Goal: Transaction & Acquisition: Download file/media

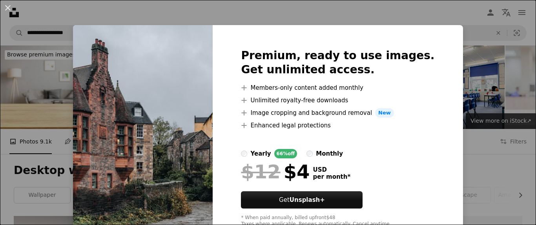
scroll to position [447, 0]
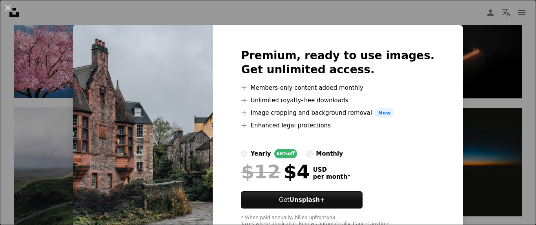
click at [400, 13] on div "An X shape Premium, ready to use images. Get unlimited access. A plus sign Memb…" at bounding box center [268, 112] width 536 height 225
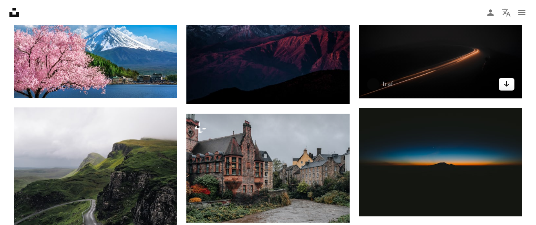
click at [508, 87] on icon "Arrow pointing down" at bounding box center [506, 83] width 6 height 9
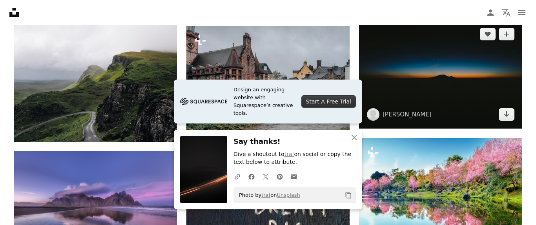
scroll to position [536, 0]
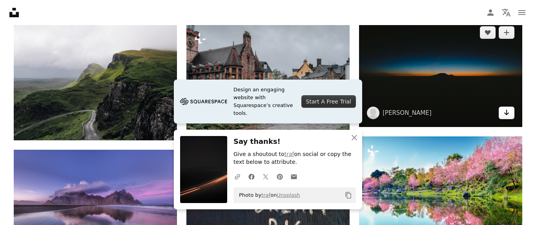
click at [507, 111] on icon "Arrow pointing down" at bounding box center [506, 112] width 6 height 9
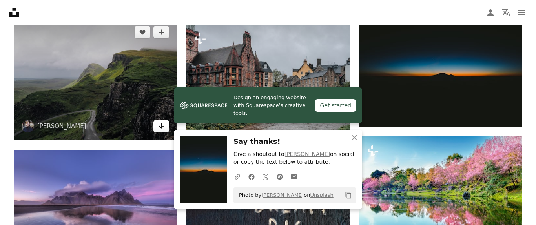
click at [157, 127] on link "Arrow pointing down" at bounding box center [161, 126] width 16 height 13
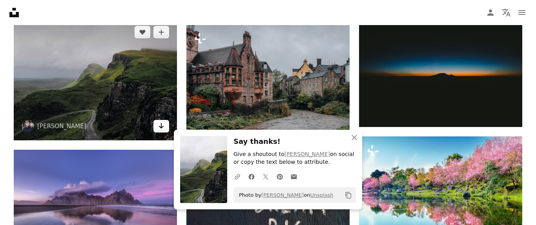
scroll to position [670, 0]
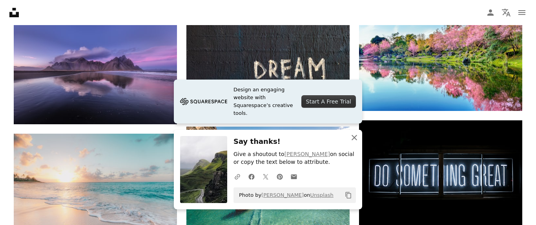
click at [357, 140] on icon "An X shape" at bounding box center [353, 137] width 9 height 9
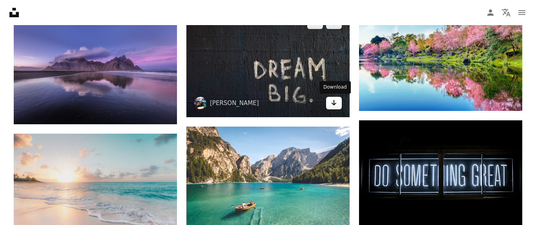
click at [334, 107] on icon "Arrow pointing down" at bounding box center [333, 102] width 6 height 9
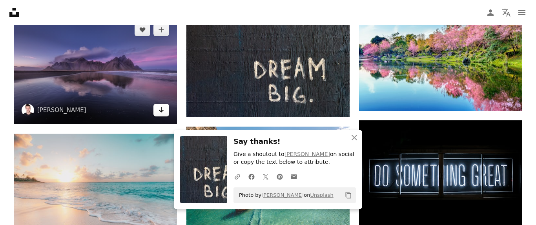
click at [162, 110] on icon "Arrow pointing down" at bounding box center [161, 109] width 6 height 9
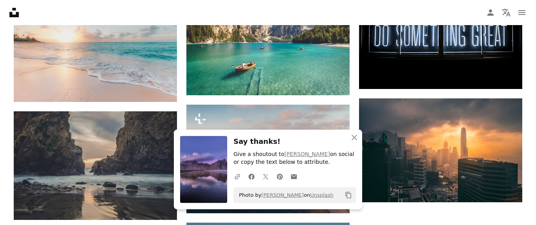
scroll to position [804, 0]
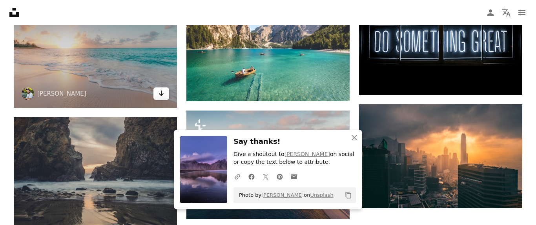
click at [162, 94] on icon "Download" at bounding box center [161, 93] width 5 height 5
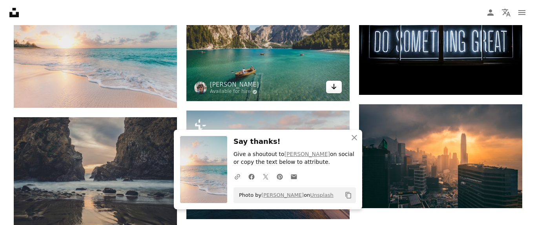
click at [336, 90] on icon "Arrow pointing down" at bounding box center [333, 86] width 6 height 9
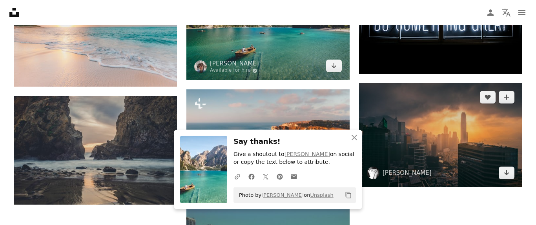
scroll to position [849, 0]
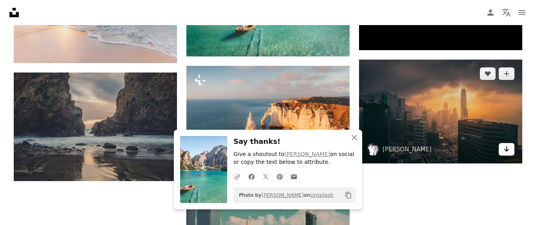
click at [508, 149] on icon "Arrow pointing down" at bounding box center [506, 148] width 6 height 9
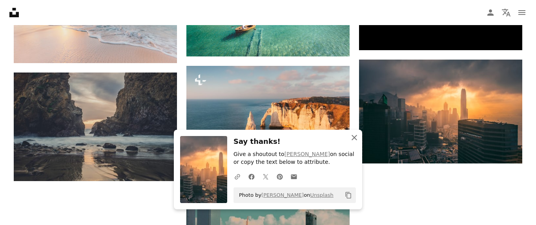
click at [354, 140] on icon "An X shape" at bounding box center [353, 137] width 9 height 9
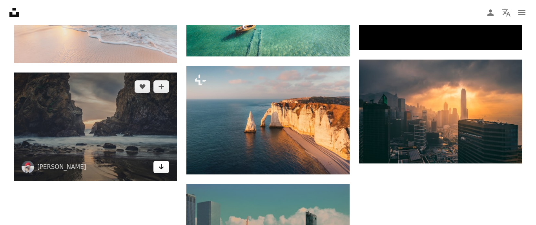
click at [160, 166] on icon "Arrow pointing down" at bounding box center [161, 166] width 6 height 9
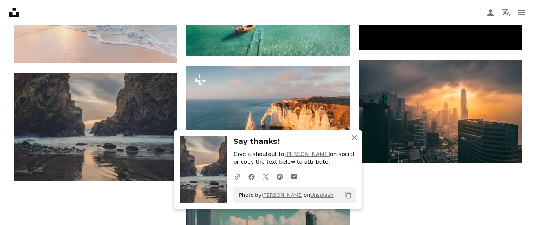
click at [358, 141] on icon "An X shape" at bounding box center [353, 137] width 9 height 9
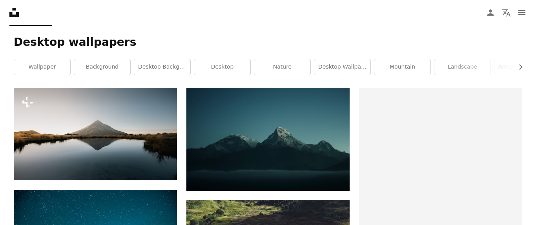
scroll to position [134, 0]
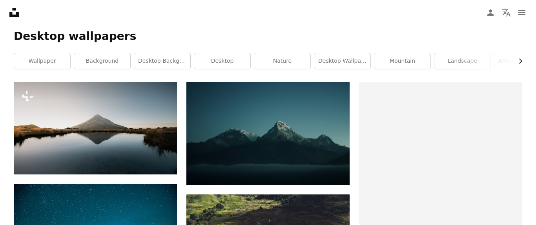
click at [518, 65] on icon "Chevron right" at bounding box center [520, 61] width 8 height 8
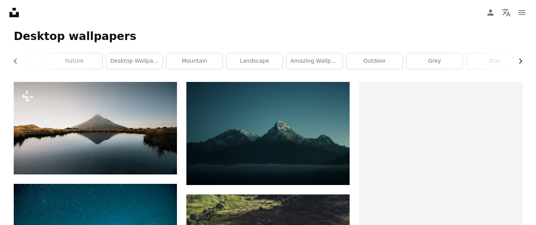
scroll to position [0, 209]
click at [484, 64] on link "star" at bounding box center [493, 61] width 56 height 16
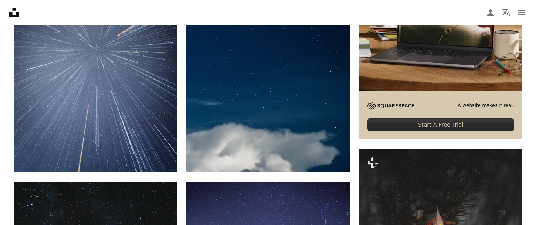
scroll to position [268, 0]
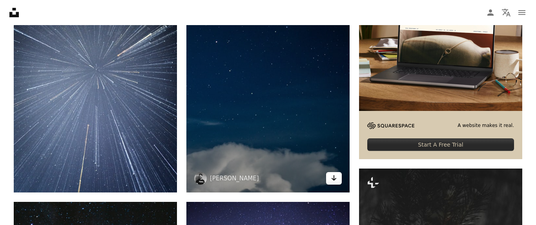
click at [333, 182] on icon "Arrow pointing down" at bounding box center [333, 177] width 6 height 9
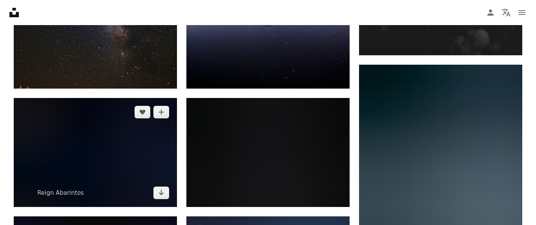
scroll to position [626, 0]
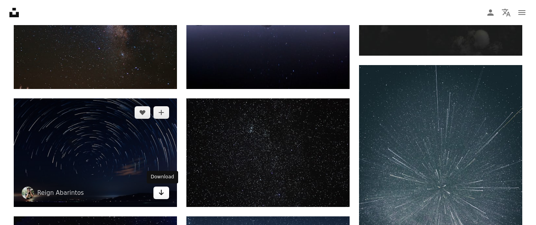
click at [160, 188] on icon "Arrow pointing down" at bounding box center [161, 192] width 6 height 9
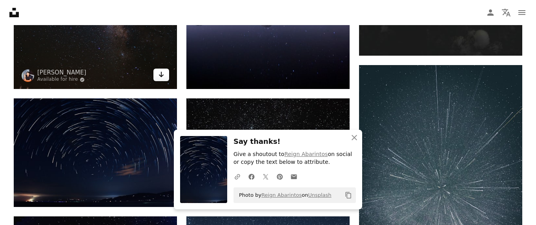
click at [161, 74] on icon "Download" at bounding box center [161, 74] width 5 height 5
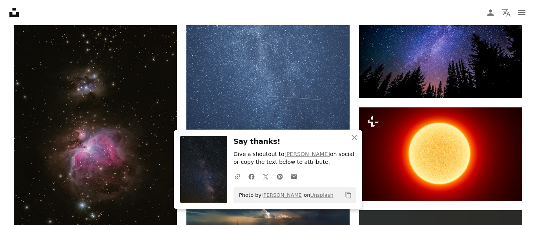
scroll to position [939, 0]
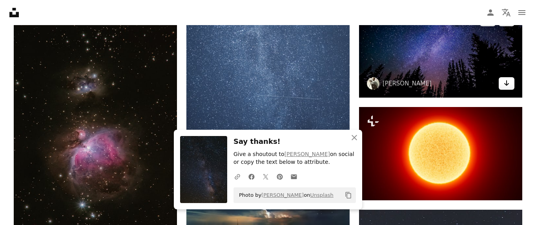
click at [509, 82] on icon "Arrow pointing down" at bounding box center [506, 82] width 6 height 9
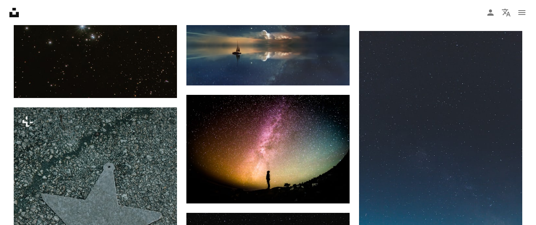
scroll to position [983, 0]
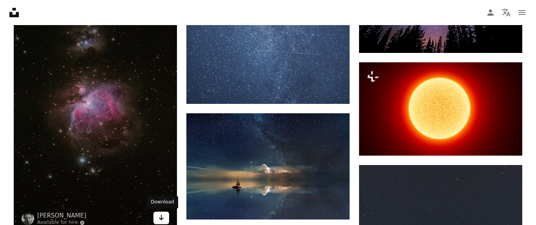
click at [161, 219] on icon "Download" at bounding box center [161, 217] width 5 height 5
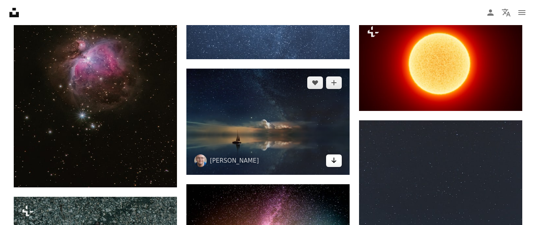
click at [334, 160] on icon "Download" at bounding box center [333, 160] width 5 height 5
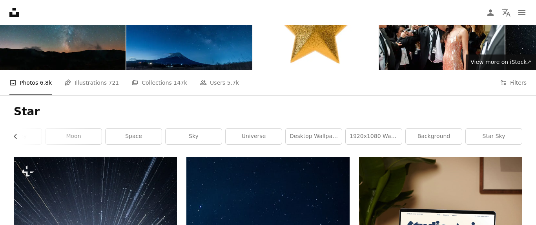
scroll to position [0, 0]
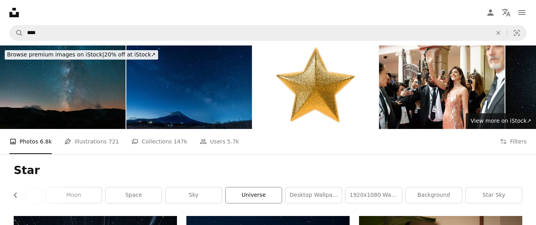
click at [265, 190] on link "universe" at bounding box center [253, 195] width 56 height 16
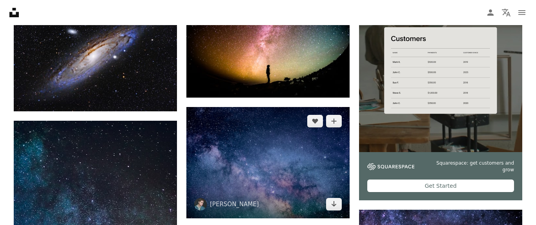
scroll to position [179, 0]
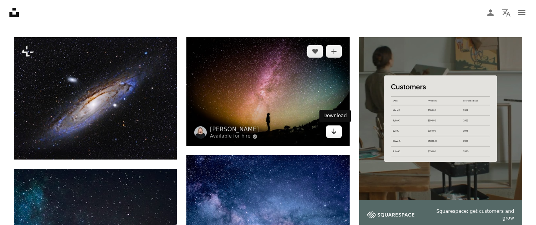
click at [332, 136] on icon "Arrow pointing down" at bounding box center [333, 131] width 6 height 9
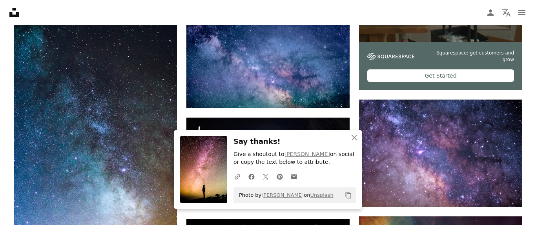
scroll to position [358, 0]
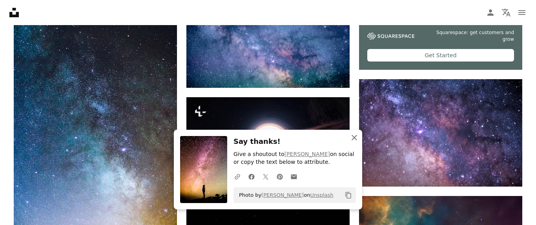
click at [354, 140] on icon "An X shape" at bounding box center [353, 137] width 9 height 9
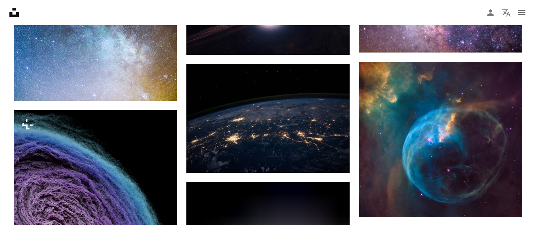
scroll to position [536, 0]
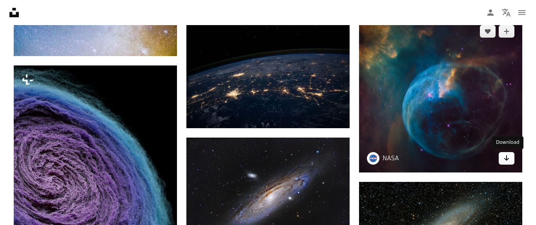
click at [508, 159] on icon "Arrow pointing down" at bounding box center [506, 157] width 6 height 9
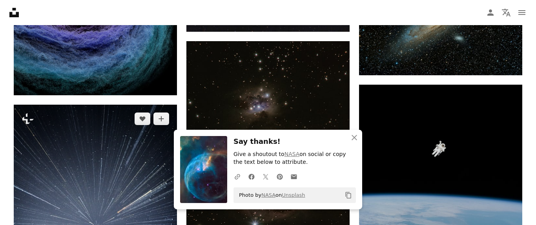
scroll to position [760, 0]
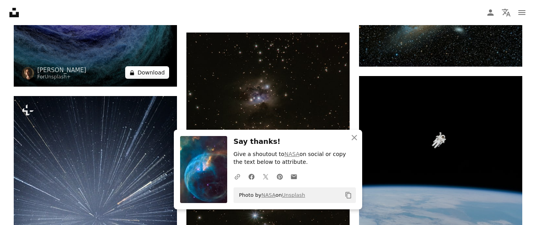
click at [154, 74] on button "A lock Download" at bounding box center [147, 72] width 44 height 13
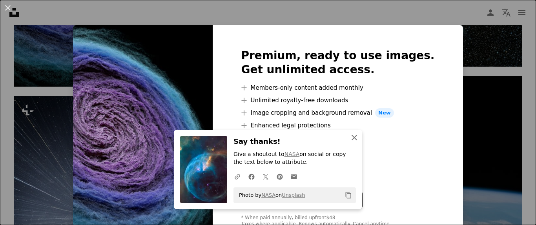
click at [350, 143] on button "An X shape Close" at bounding box center [354, 138] width 16 height 16
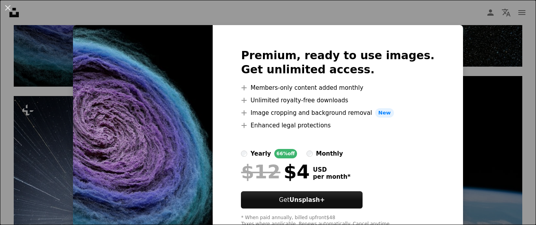
click at [459, 115] on div "An X shape Premium, ready to use images. Get unlimited access. A plus sign Memb…" at bounding box center [268, 112] width 536 height 225
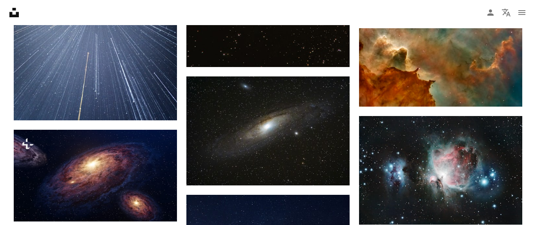
scroll to position [1073, 0]
